Goal: Find specific page/section: Find specific page/section

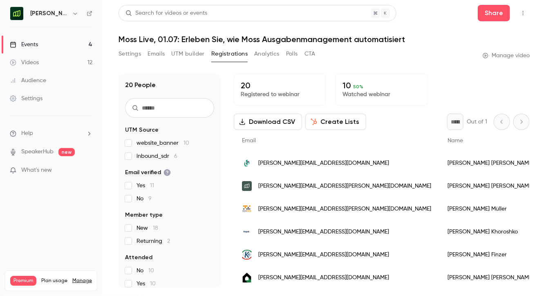
click at [50, 10] on h6 "[PERSON_NAME] [GEOGRAPHIC_DATA]" at bounding box center [49, 13] width 38 height 8
click at [72, 15] on icon "button" at bounding box center [75, 13] width 7 height 7
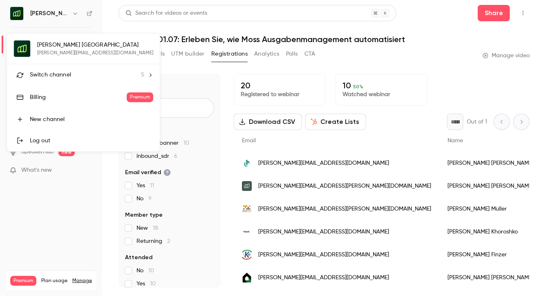
click at [71, 74] on div "Switch channel 5" at bounding box center [87, 75] width 114 height 9
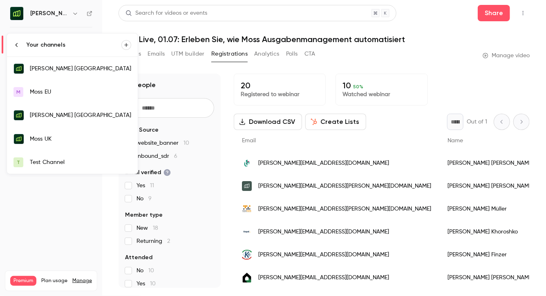
click at [75, 133] on link "Moss UK" at bounding box center [72, 139] width 131 height 24
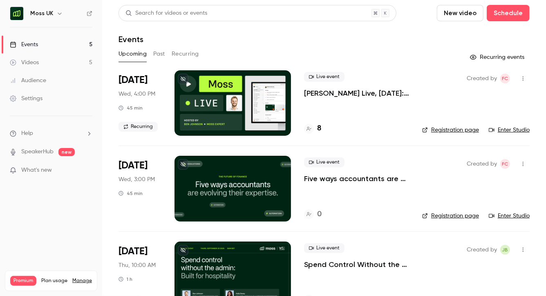
click at [321, 129] on h4 "8" at bounding box center [319, 128] width 4 height 11
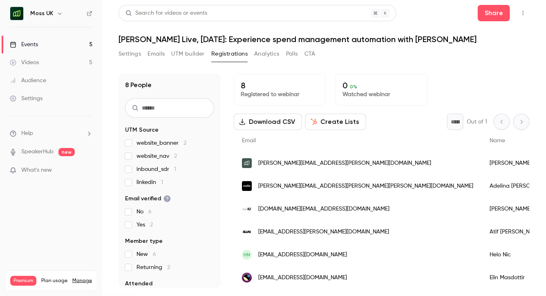
scroll to position [47, 0]
